Goal: Task Accomplishment & Management: Complete application form

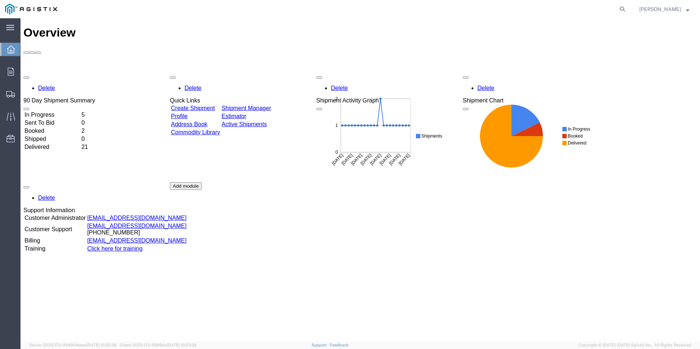
click at [195, 105] on link "Create Shipment" at bounding box center [193, 108] width 44 height 6
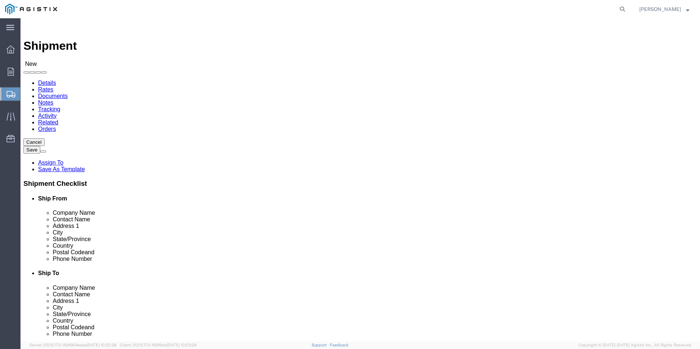
select select
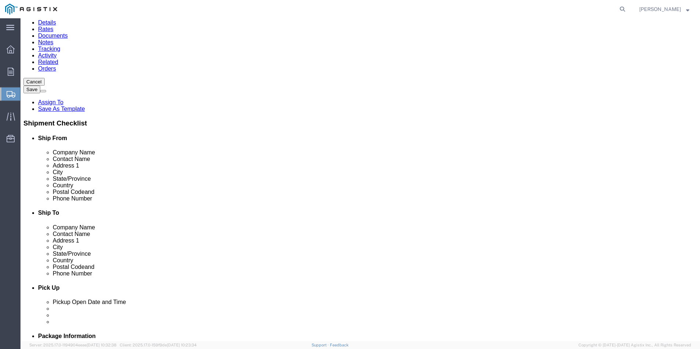
scroll to position [73, 0]
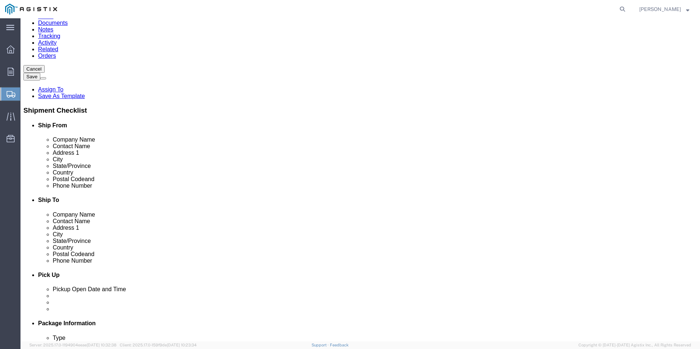
click input "text"
type input "wer"
click p "- [PERSON_NAME]. - ([PERSON_NAME]) [STREET_ADDRESS]"
select select
type input "[PERSON_NAME]."
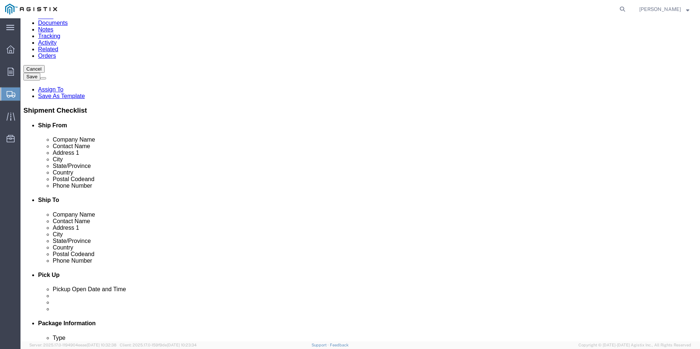
type input "[PERSON_NAME]"
type input "[STREET_ADDRESS]"
type input "[GEOGRAPHIC_DATA]"
type input "79927"
type input "usa"
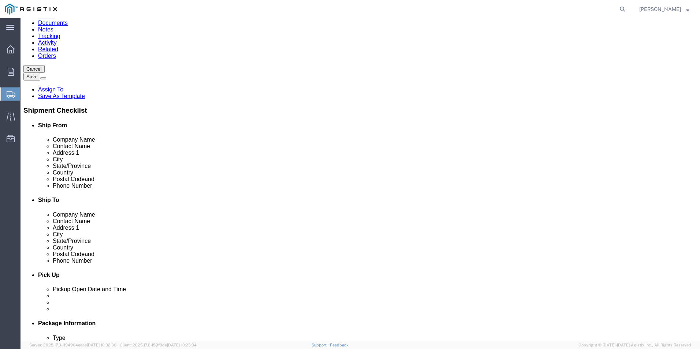
select select "[GEOGRAPHIC_DATA]"
type input "[PERSON_NAME]."
click input "text"
type input "[PHONE_NUMBER]"
click input "text"
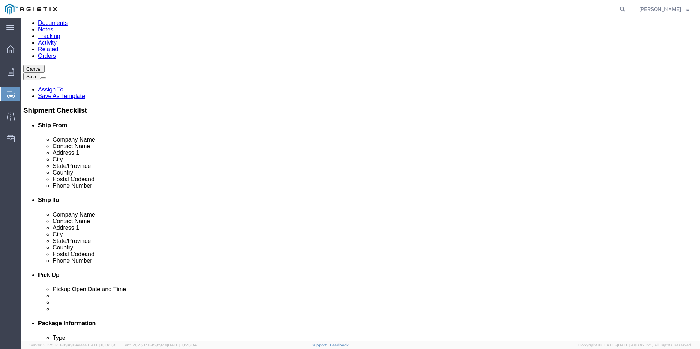
click input "text"
type input "seimans Mobility"
type input "[PERSON_NAME]"
type input "[STREET_ADDRESS]"
select select
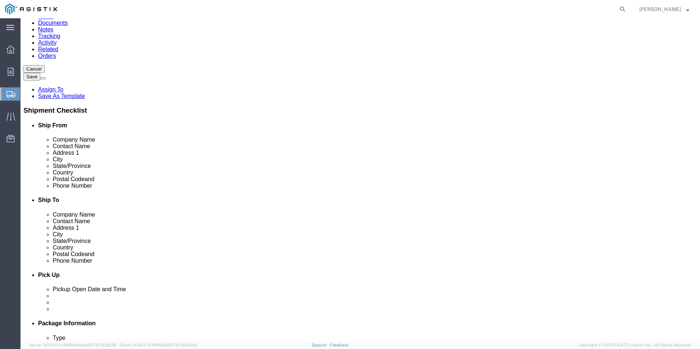
type input "[GEOGRAPHIC_DATA]"
select select
select select "CA"
click input "Postal Code"
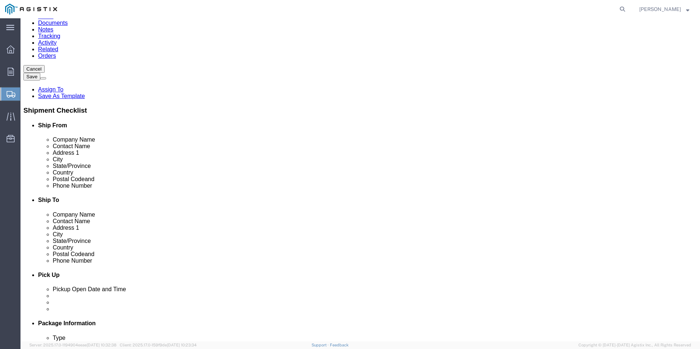
type input "95828"
select select
click input "text"
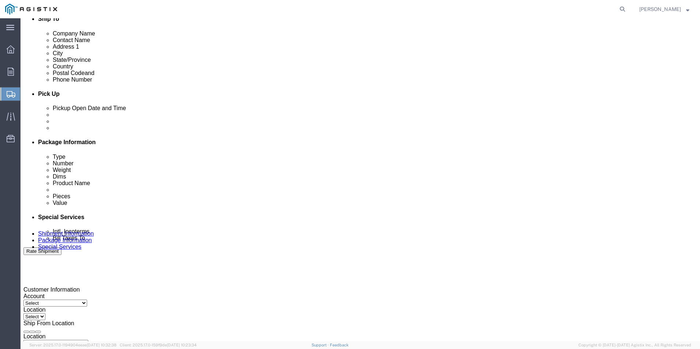
scroll to position [293, 0]
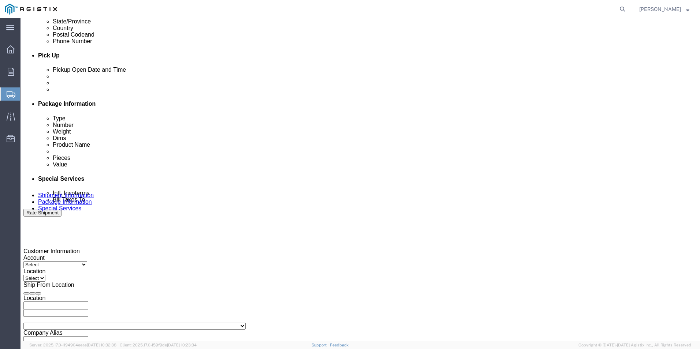
type input "[PHONE_NUMBER]"
click div "[DATE] 2:00 PM"
click input "2:00 PM"
drag, startPoint x: 57, startPoint y: 282, endPoint x: 64, endPoint y: 280, distance: 7.5
click input "7:00 PM"
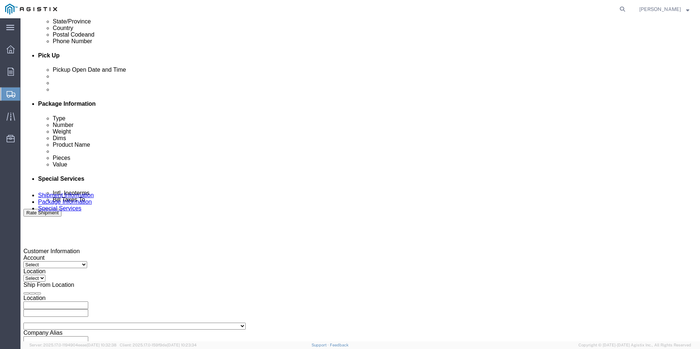
type input "7:am PM"
click button "Apply"
click div "[DATE] 3:00 PM"
type input "4:00 PM"
click div
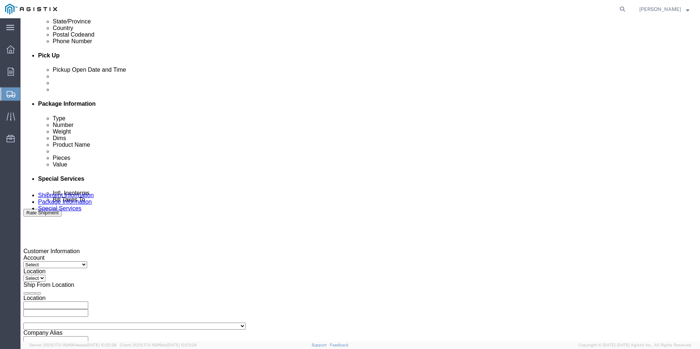
click input "4:00 PM"
drag, startPoint x: 314, startPoint y: 276, endPoint x: 320, endPoint y: 274, distance: 6.5
click div "Open Time 7:00 PM"
type input "7:00 AM"
click button "Apply"
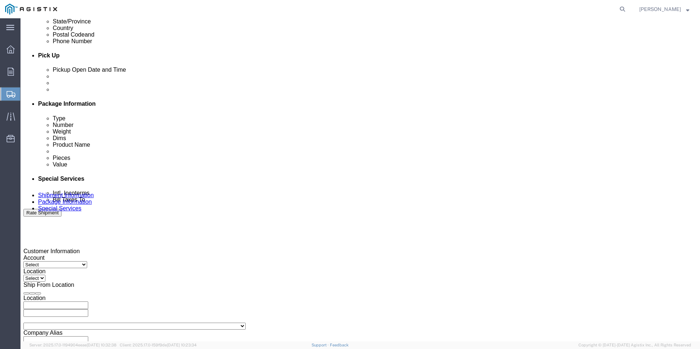
click div
type input "4:00 PM"
click button "Apply"
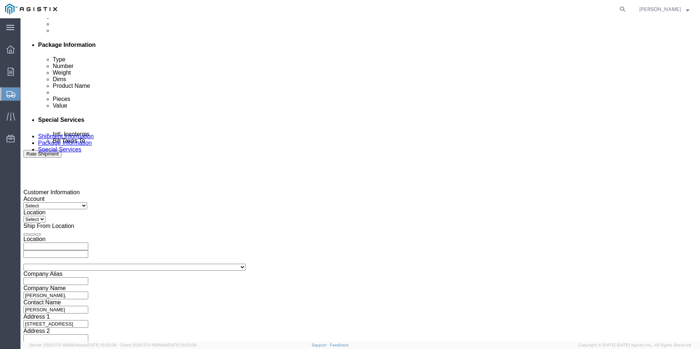
scroll to position [365, 0]
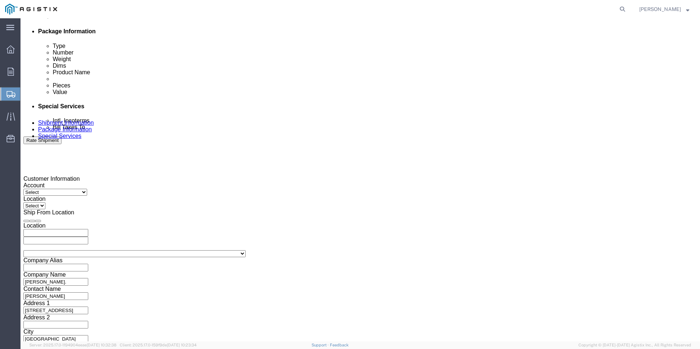
click button "Continue"
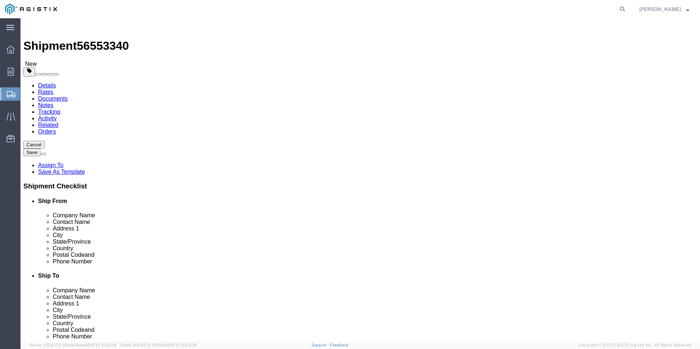
click select "Select Bale(s) Basket(s) Bolt(s) Bottle(s) Buckets Bulk Bundle(s) Can(s) Cardbo…"
select select "YRPK"
click select "Select Bale(s) Basket(s) Bolt(s) Bottle(s) Buckets Bulk Bundle(s) Can(s) Cardbo…"
click input "text"
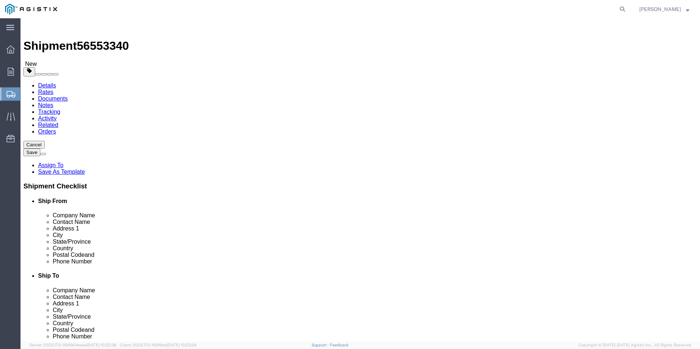
type input "84"
type input "48"
type input "12"
type input "27"
click span
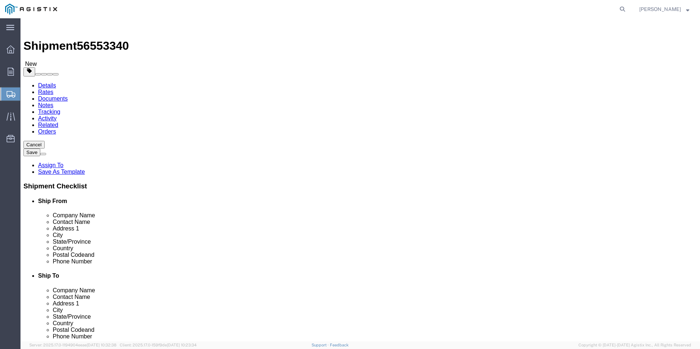
click div
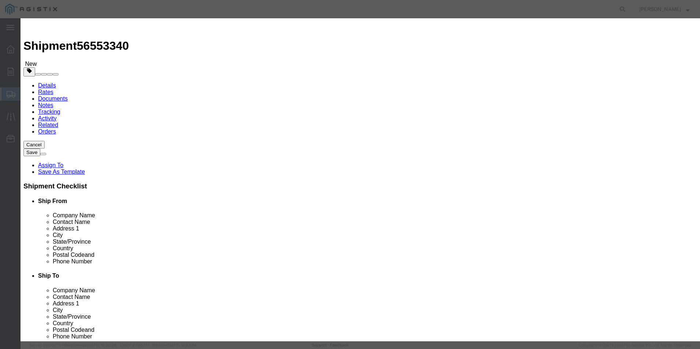
click input "text"
type input "ladder"
type input "1"
select select "USD"
click input "text"
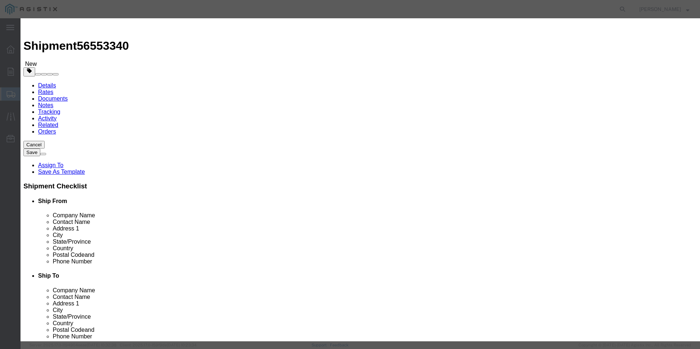
type input "203.30"
click button "Save & Close"
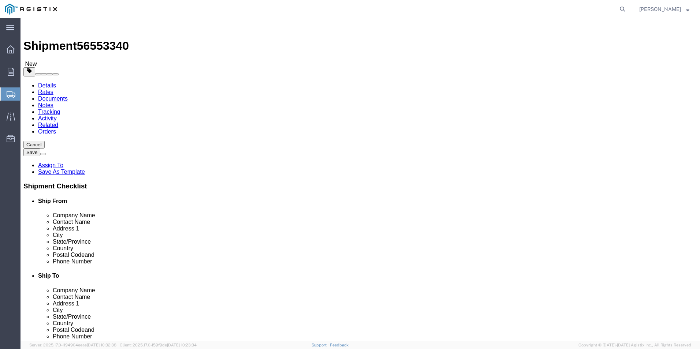
click button "Continue"
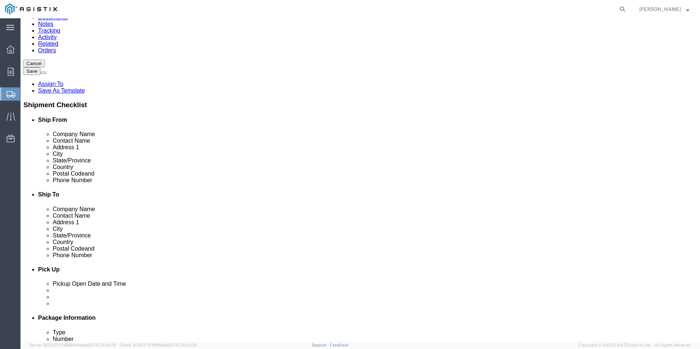
scroll to position [110, 0]
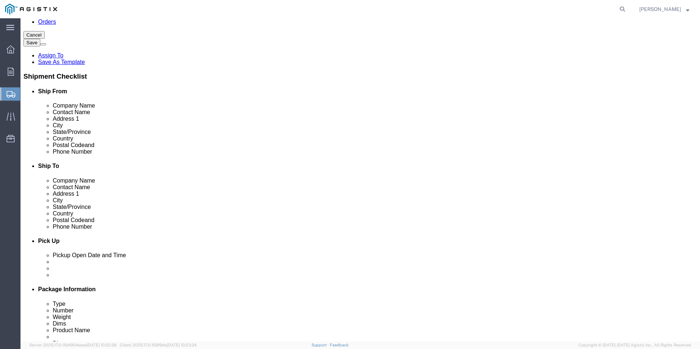
click button "Rate Shipment"
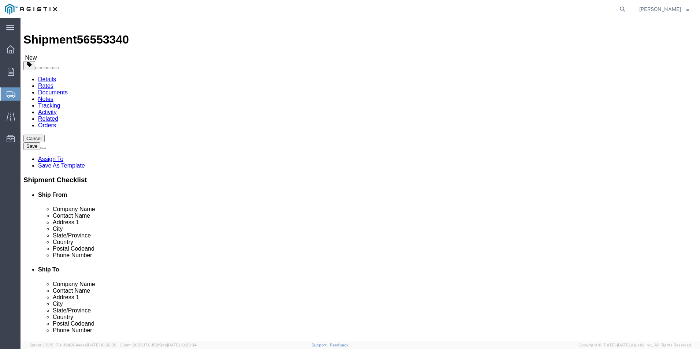
scroll to position [0, 0]
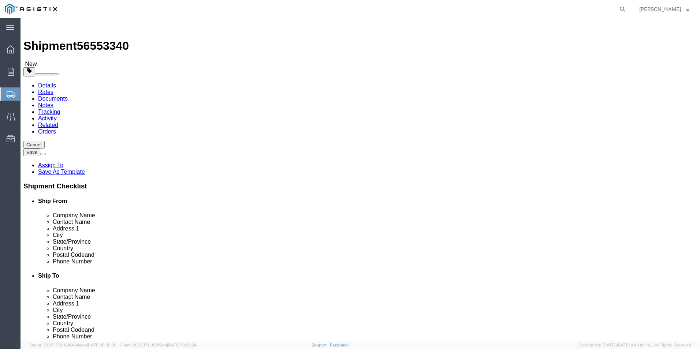
click label "Customer Information / Account : This field is required."
click select "Select PG&E [PERSON_NAME] Ladder Co Inc"
click label "Customer Information / Location : This field is required."
click select "Select"
click icon
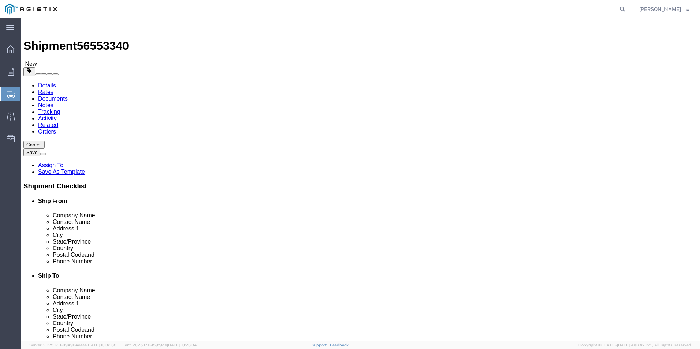
click select "Select PG&E [PERSON_NAME] Ladder Co Inc"
select select "12587"
click select "Select PG&E [PERSON_NAME] Ladder Co Inc"
select select
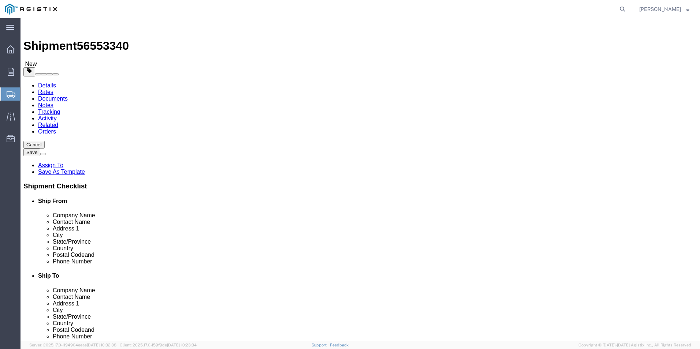
click select "Select Crystal [GEOGRAPHIC_DATA] Merced"
select select "23697"
click select "Select Crystal [GEOGRAPHIC_DATA] Merced"
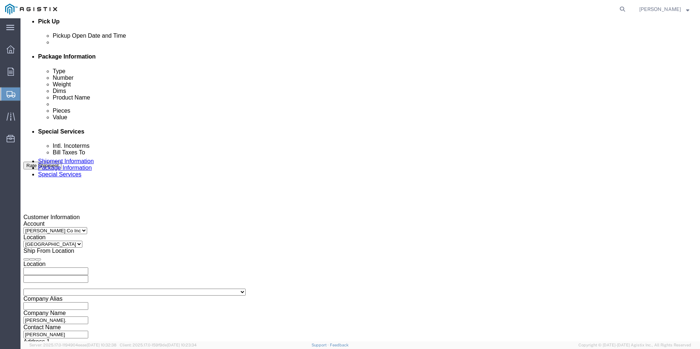
scroll to position [365, 0]
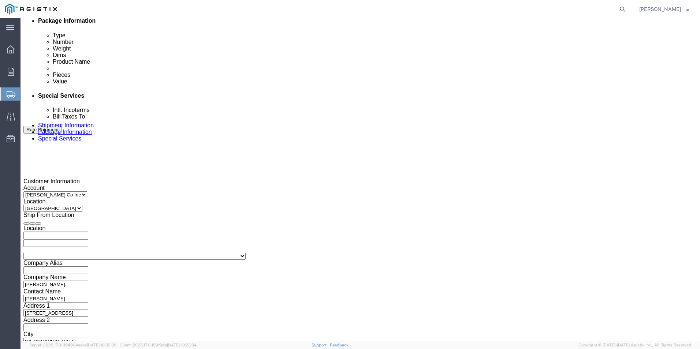
click button "Rate Shipment"
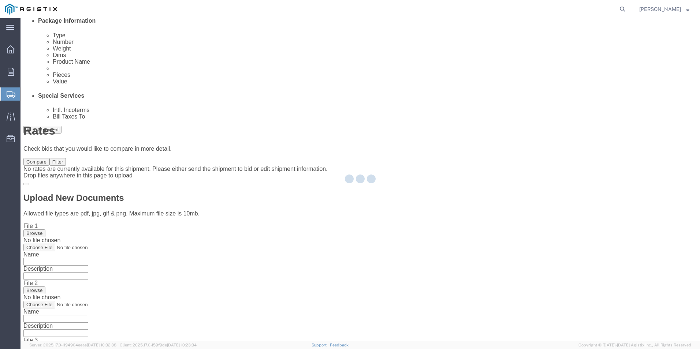
scroll to position [0, 0]
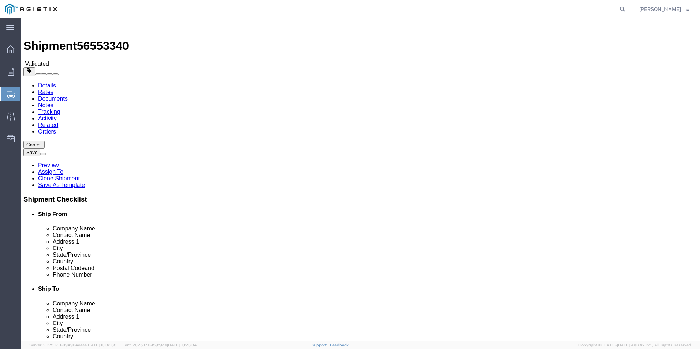
click at [29, 25] on img at bounding box center [27, 25] width 9 height 9
